Goal: Task Accomplishment & Management: Use online tool/utility

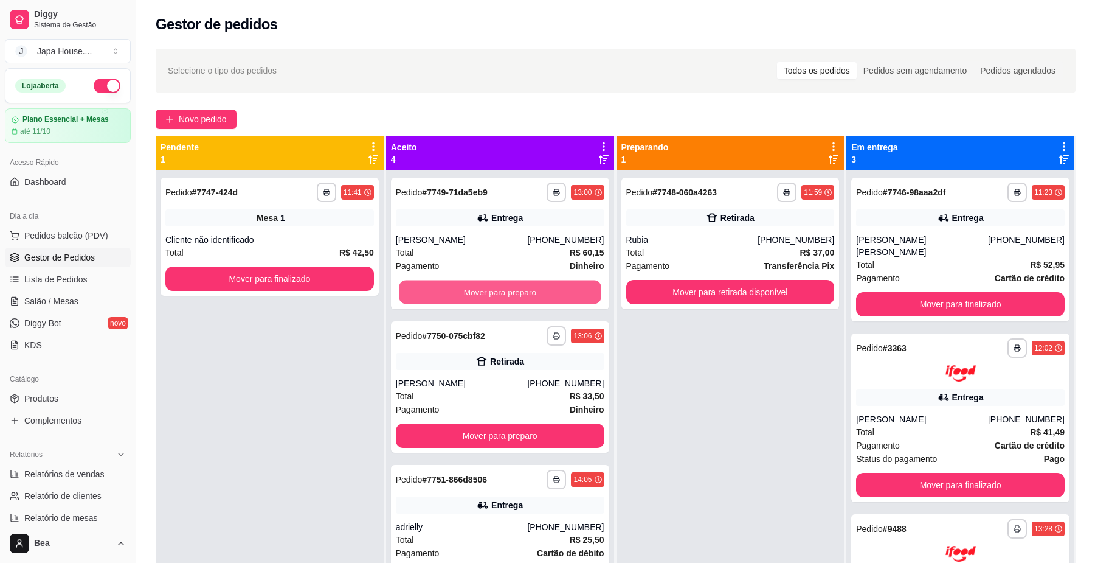
click at [459, 287] on button "Mover para preparo" at bounding box center [500, 292] width 202 height 24
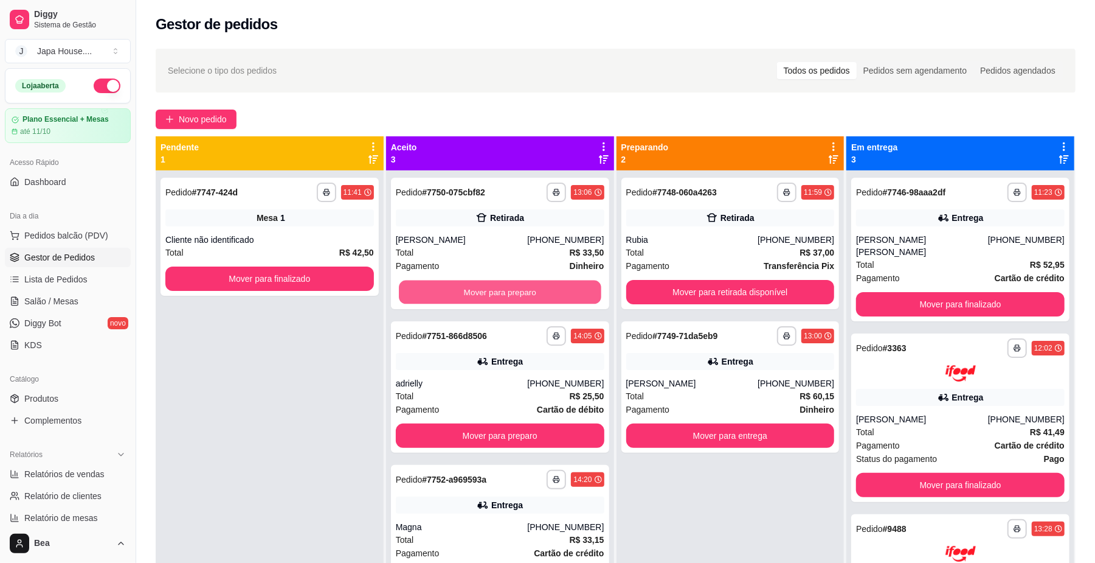
click at [459, 287] on button "Mover para preparo" at bounding box center [500, 292] width 202 height 24
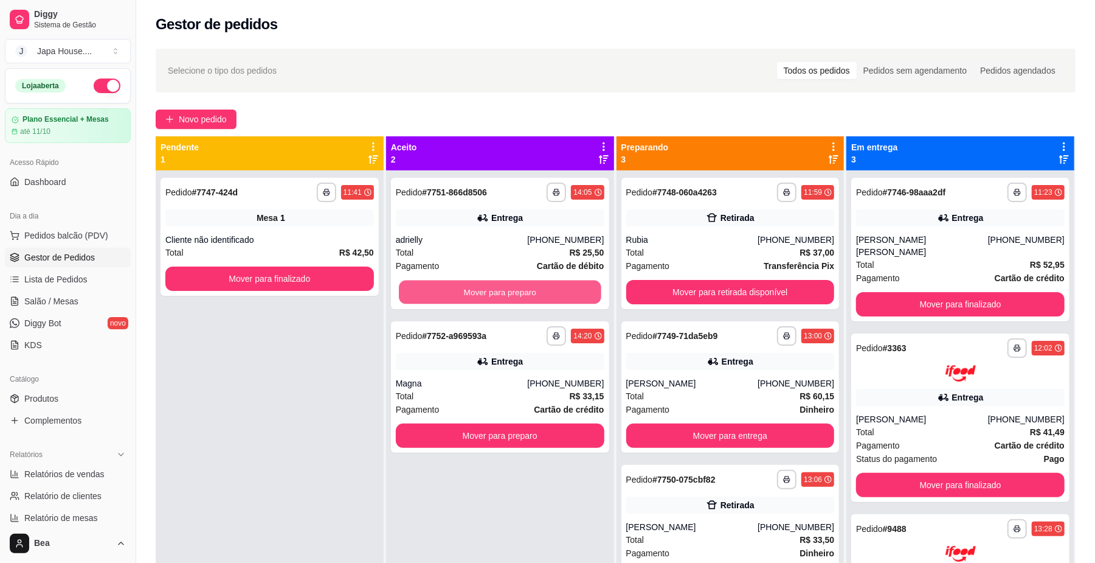
click at [459, 287] on button "Mover para preparo" at bounding box center [500, 292] width 202 height 24
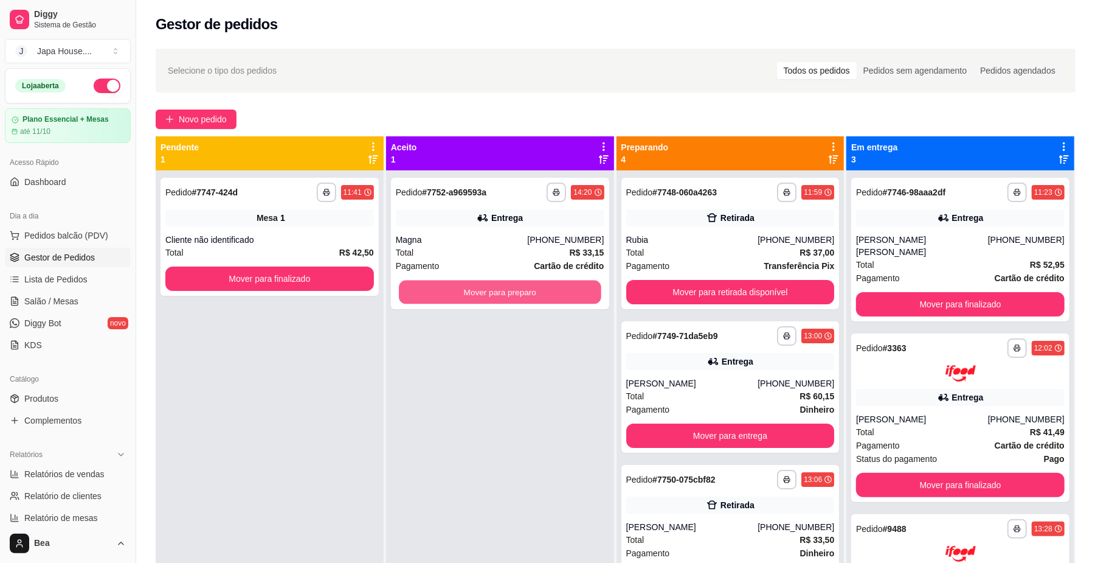
click at [459, 287] on button "Mover para preparo" at bounding box center [500, 292] width 202 height 24
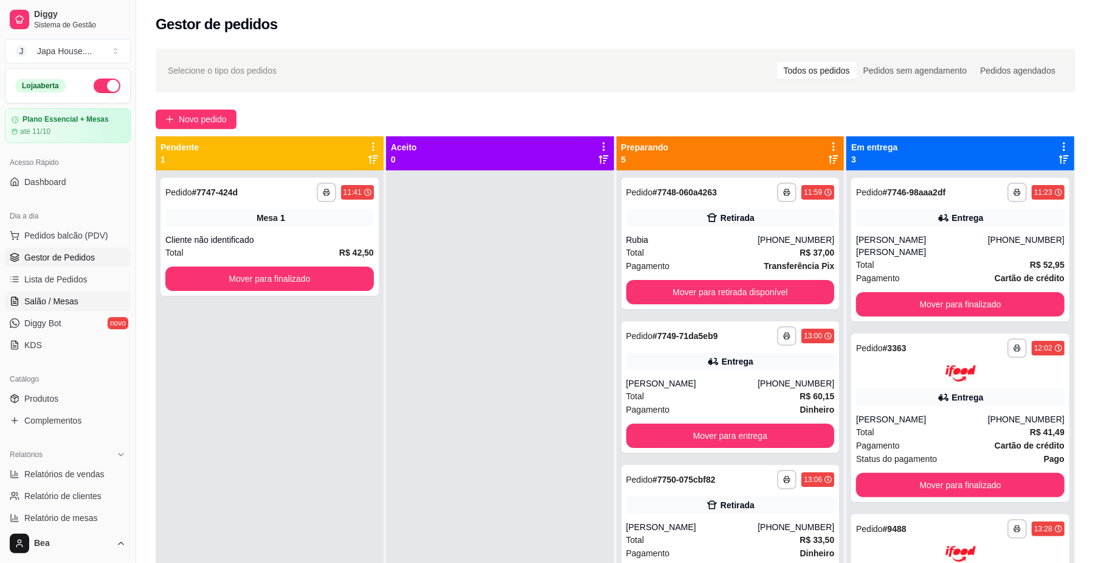
click at [69, 295] on span "Salão / Mesas" at bounding box center [51, 301] width 54 height 12
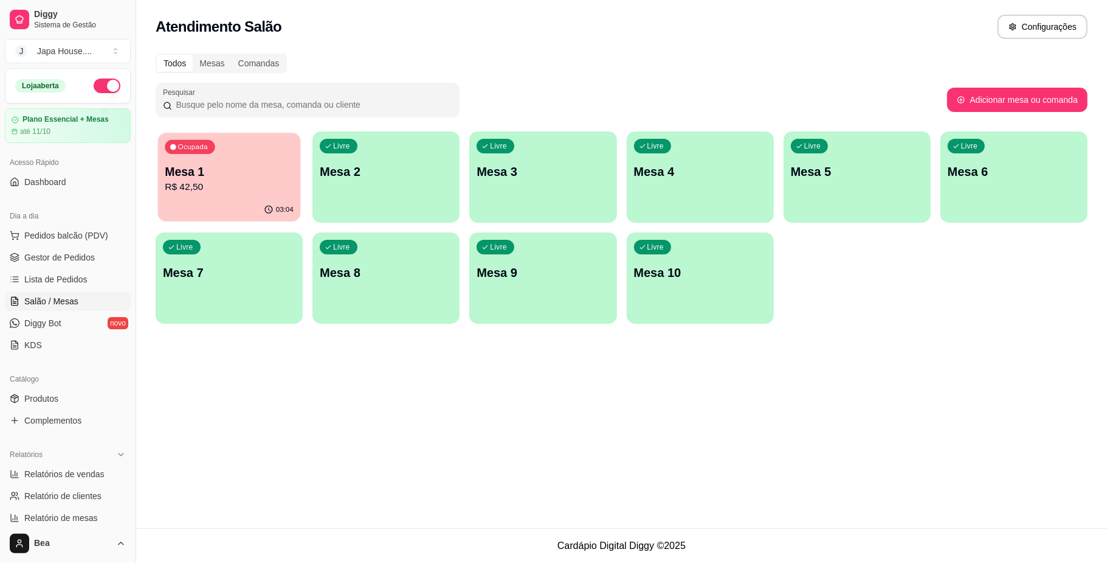
click at [200, 173] on p "Mesa 1" at bounding box center [229, 172] width 129 height 16
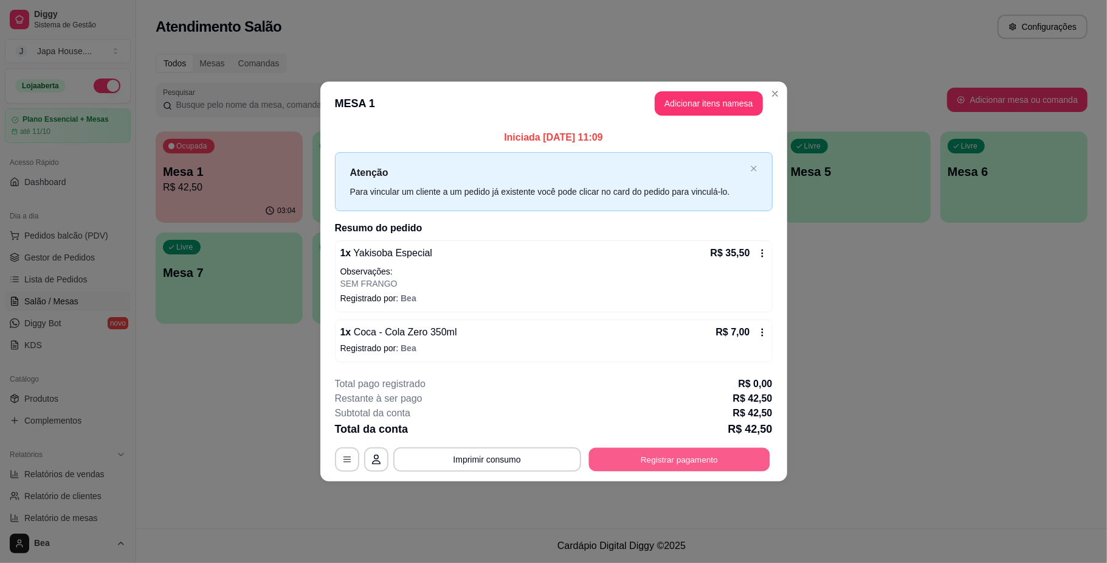
click at [651, 465] on button "Registrar pagamento" at bounding box center [679, 460] width 181 height 24
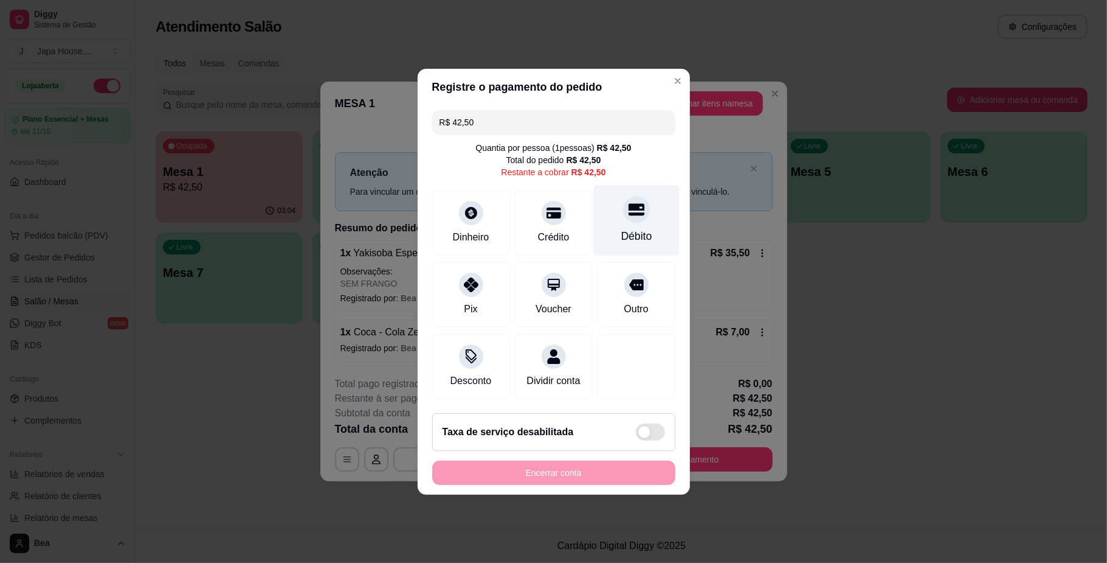
click at [635, 228] on div "Débito" at bounding box center [636, 236] width 31 height 16
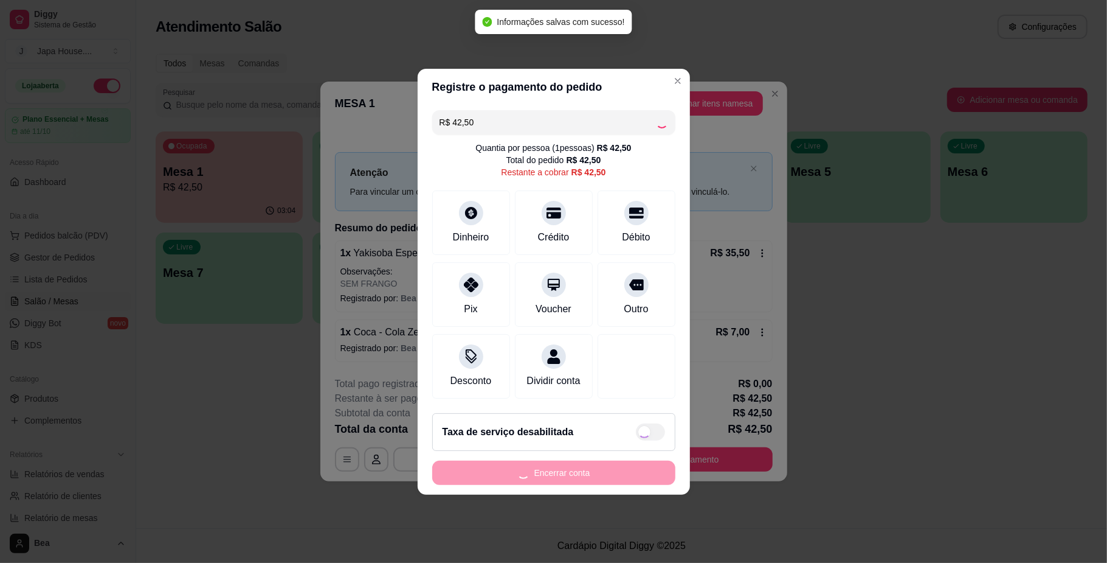
type input "R$ 0,00"
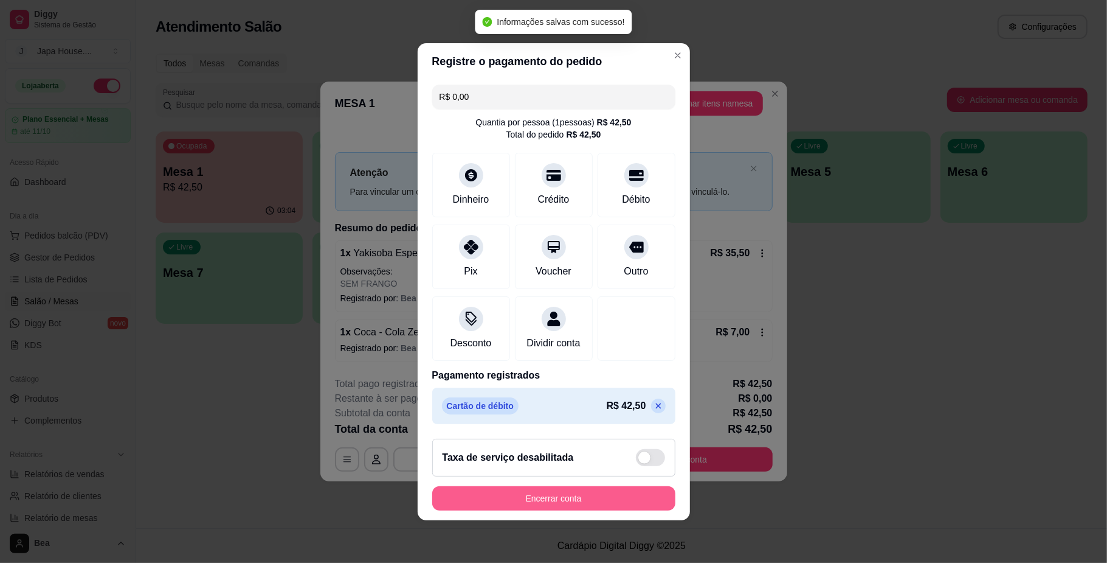
click at [551, 510] on button "Encerrar conta" at bounding box center [553, 498] width 243 height 24
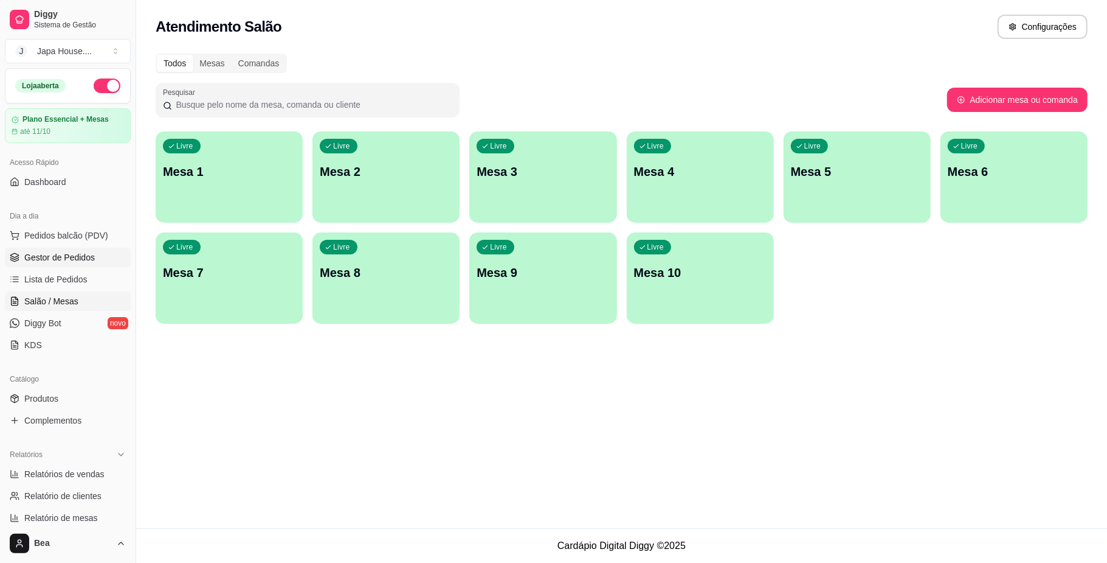
click at [91, 253] on span "Gestor de Pedidos" at bounding box center [59, 257] width 71 height 12
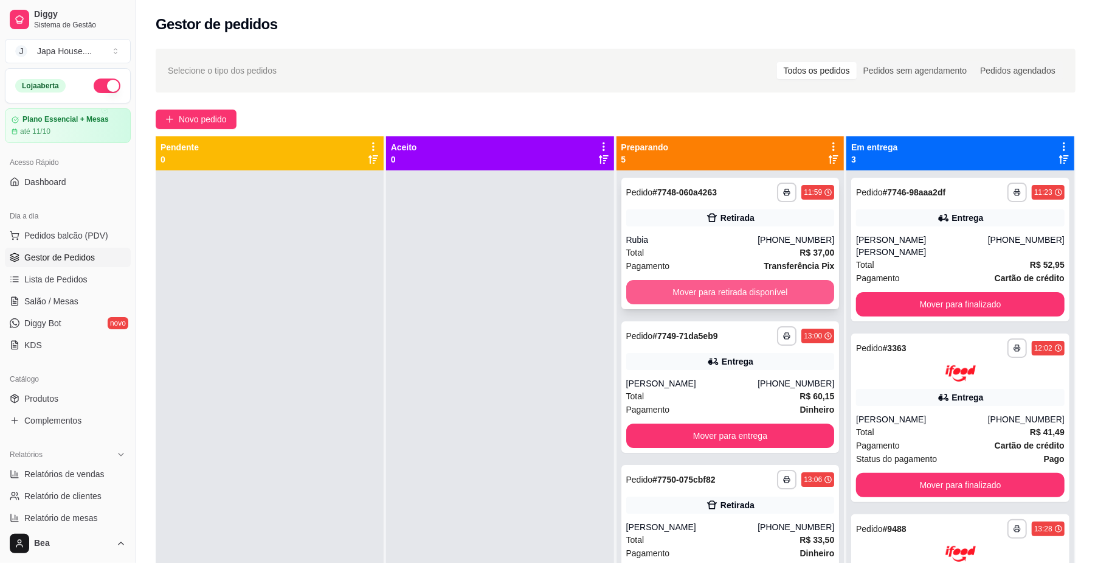
click at [781, 288] on button "Mover para retirada disponível" at bounding box center [730, 292] width 209 height 24
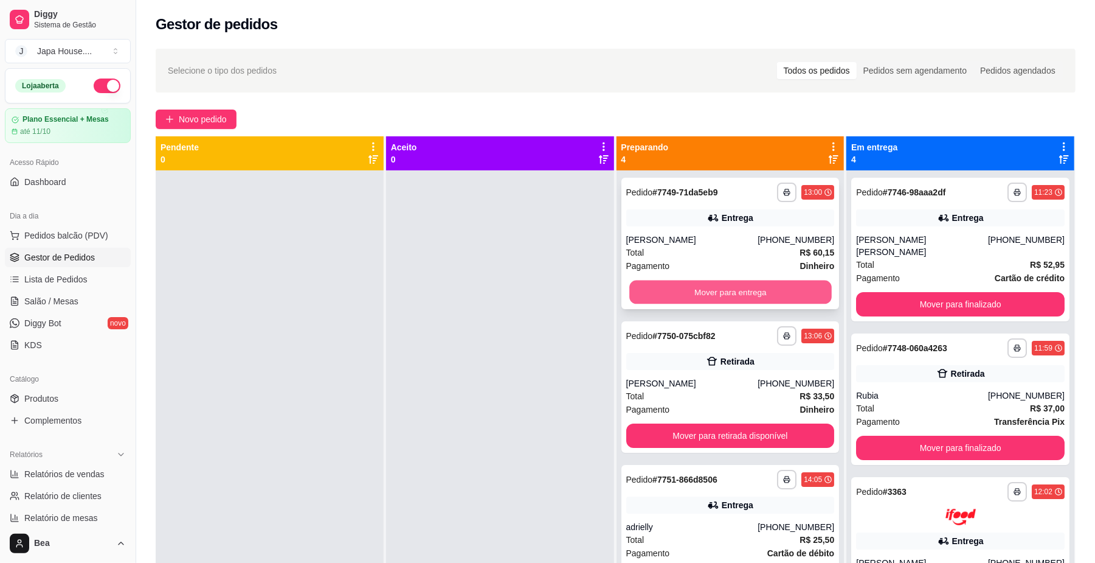
click at [738, 290] on button "Mover para entrega" at bounding box center [730, 292] width 202 height 24
click at [750, 294] on button "Mover para retirada disponível" at bounding box center [730, 292] width 202 height 24
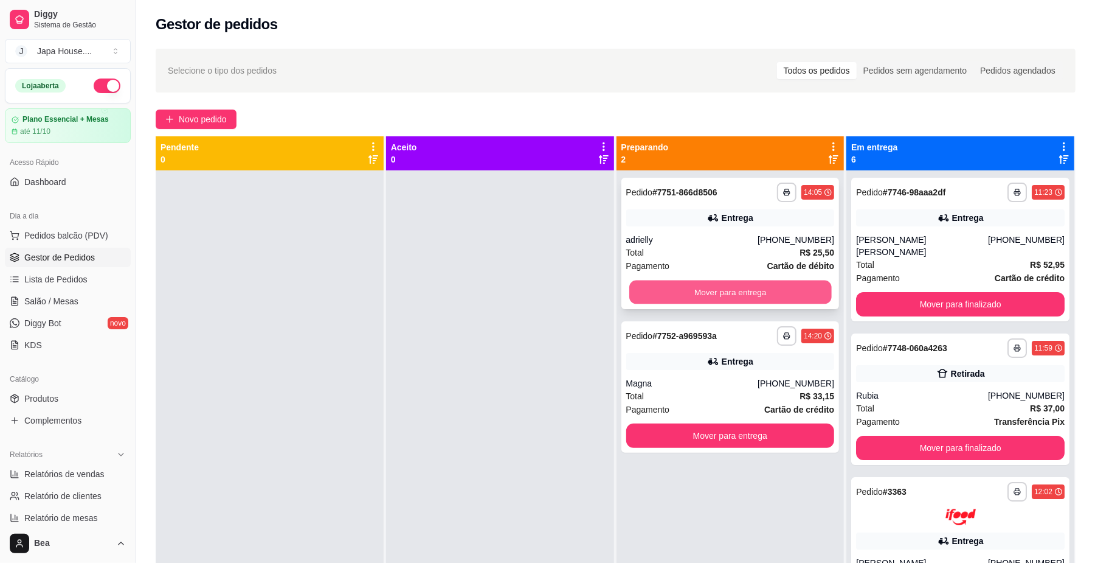
click at [733, 285] on button "Mover para entrega" at bounding box center [730, 292] width 202 height 24
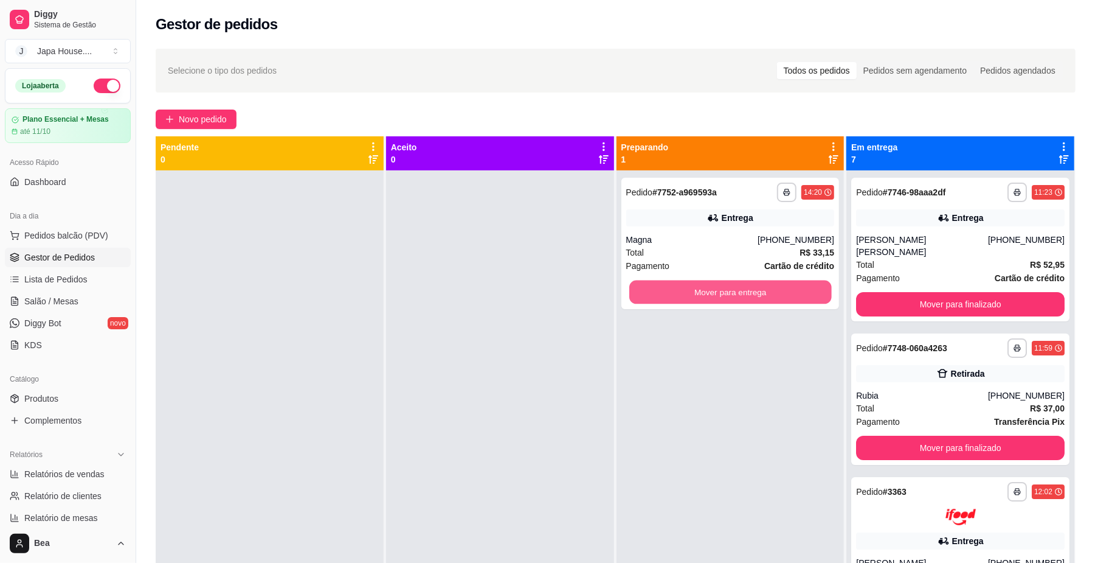
click at [733, 285] on button "Mover para entrega" at bounding box center [730, 292] width 202 height 24
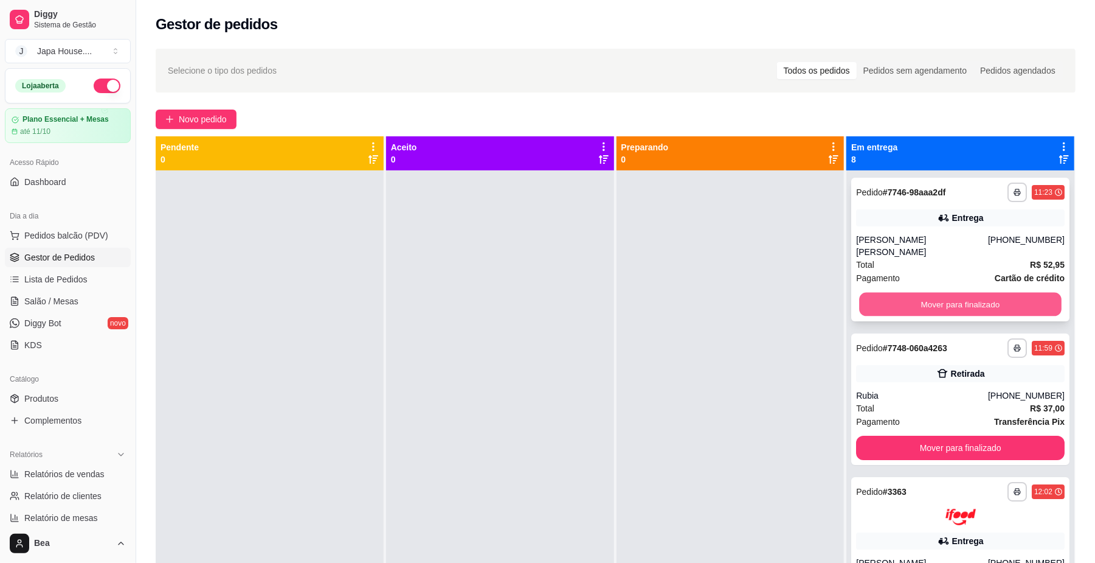
click at [900, 293] on button "Mover para finalizado" at bounding box center [960, 305] width 202 height 24
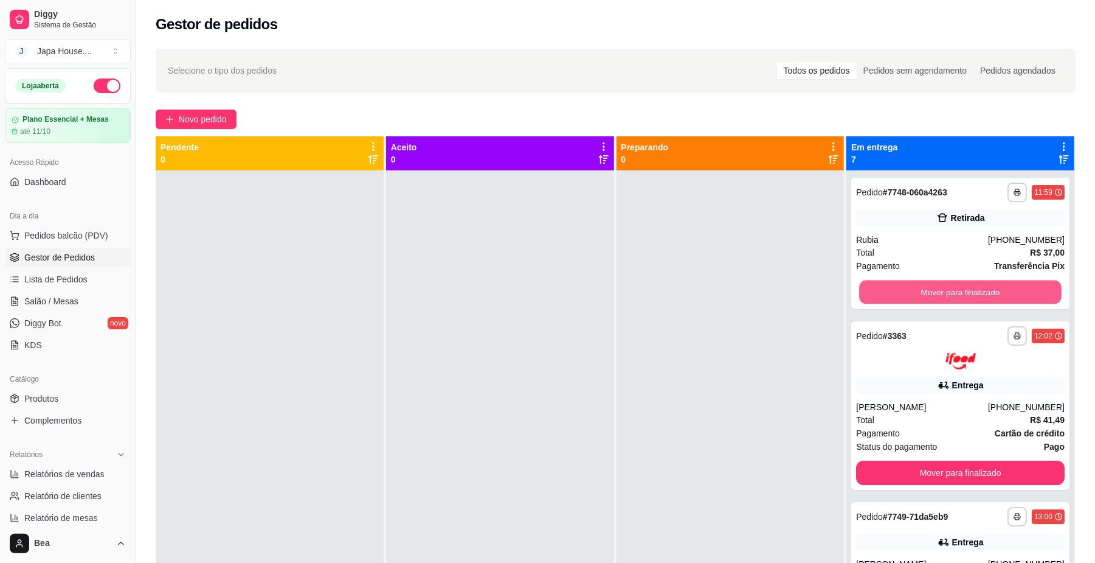
click at [900, 292] on button "Mover para finalizado" at bounding box center [960, 292] width 202 height 24
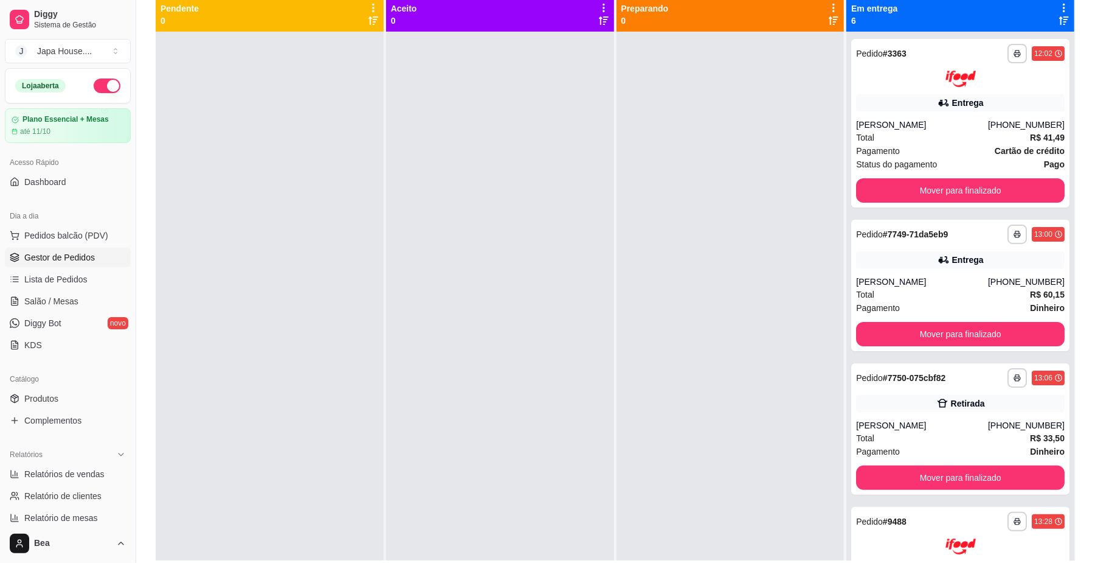
scroll to position [140, 0]
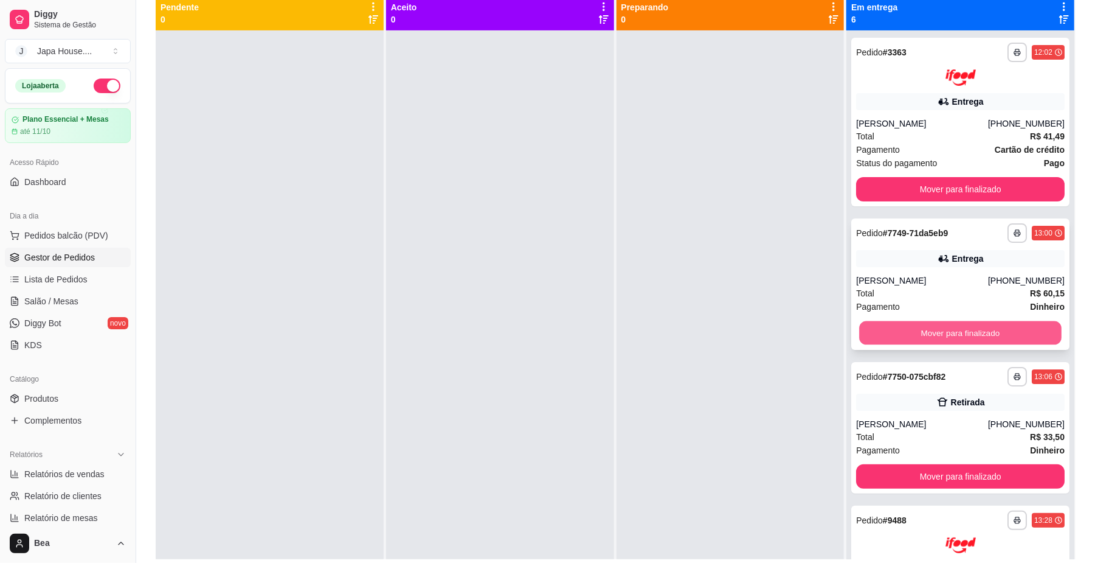
click at [963, 334] on button "Mover para finalizado" at bounding box center [960, 332] width 202 height 24
